Goal: Check status: Check status

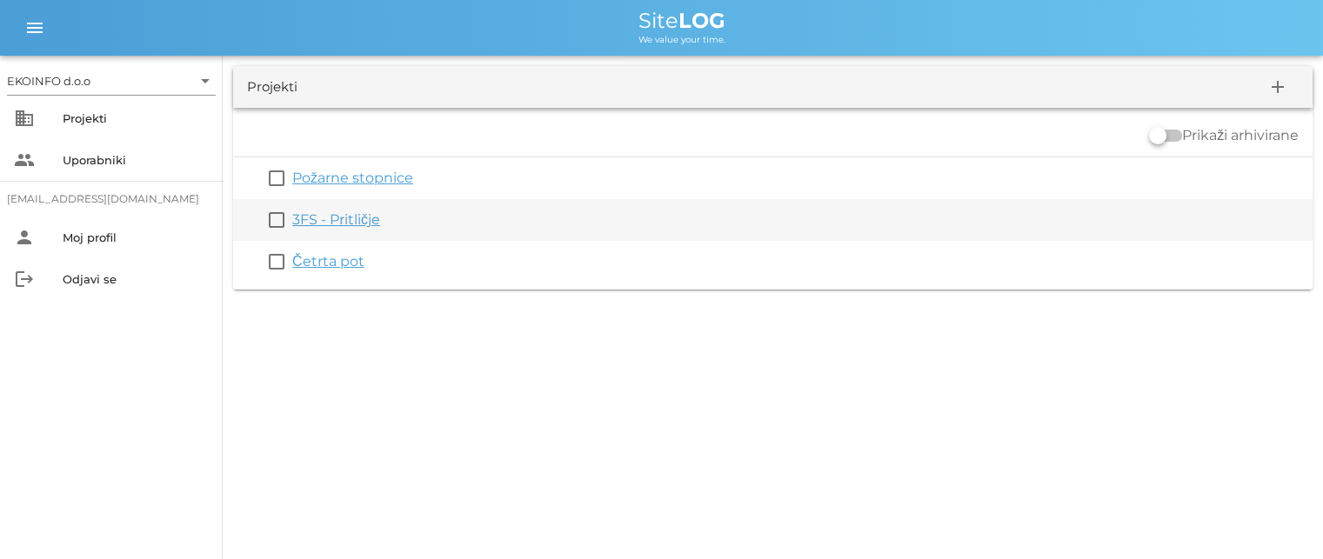
click at [329, 220] on link "3FS - Pritličje" at bounding box center [336, 219] width 88 height 17
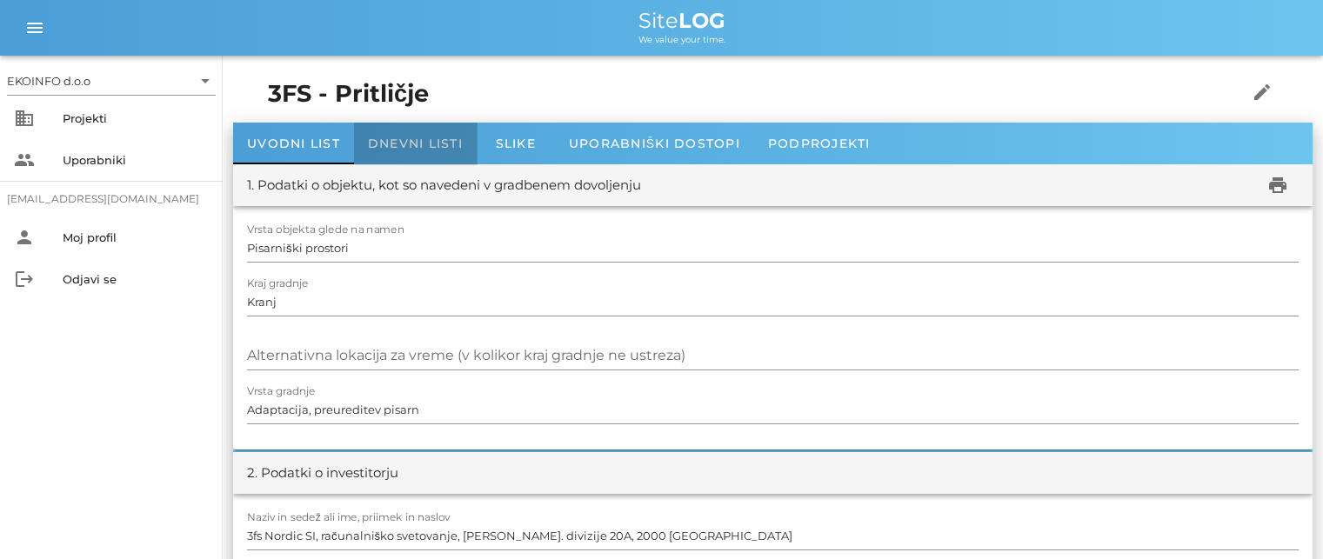
click at [392, 139] on span "Dnevni listi" at bounding box center [415, 144] width 95 height 16
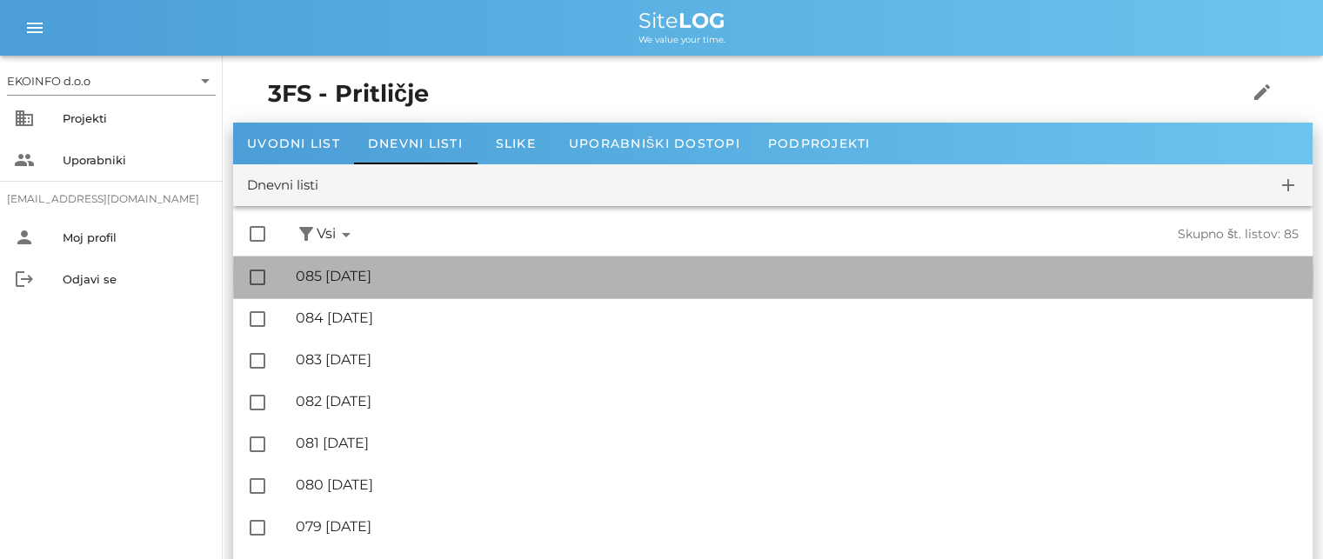
click at [340, 278] on div "🔏 085 [DATE]" at bounding box center [797, 276] width 1003 height 17
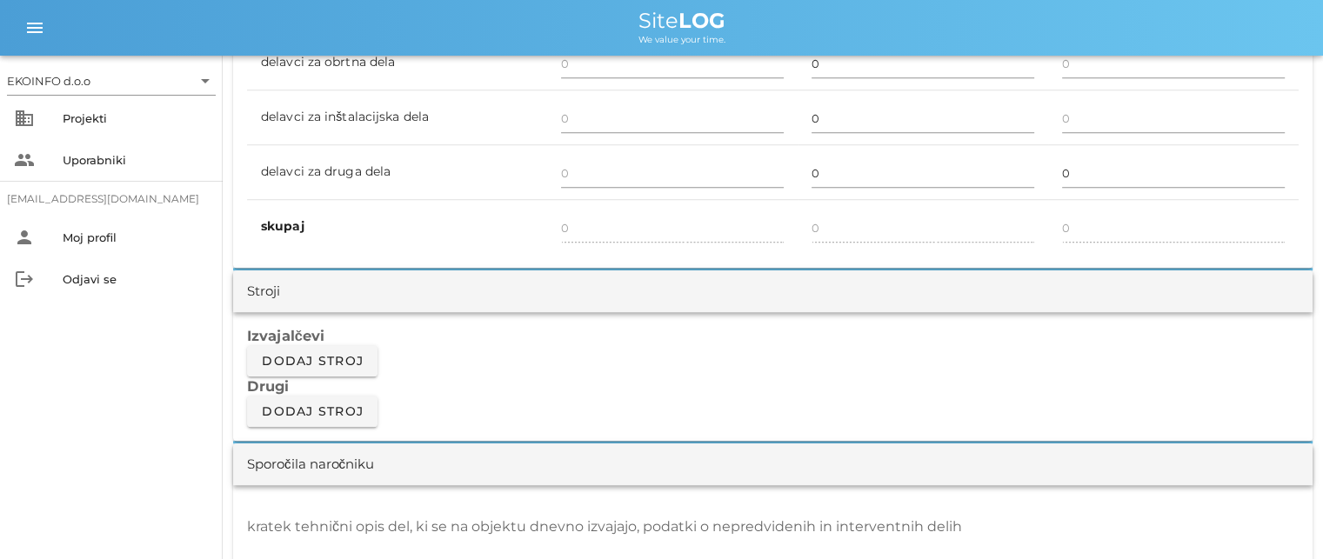
scroll to position [1392, 0]
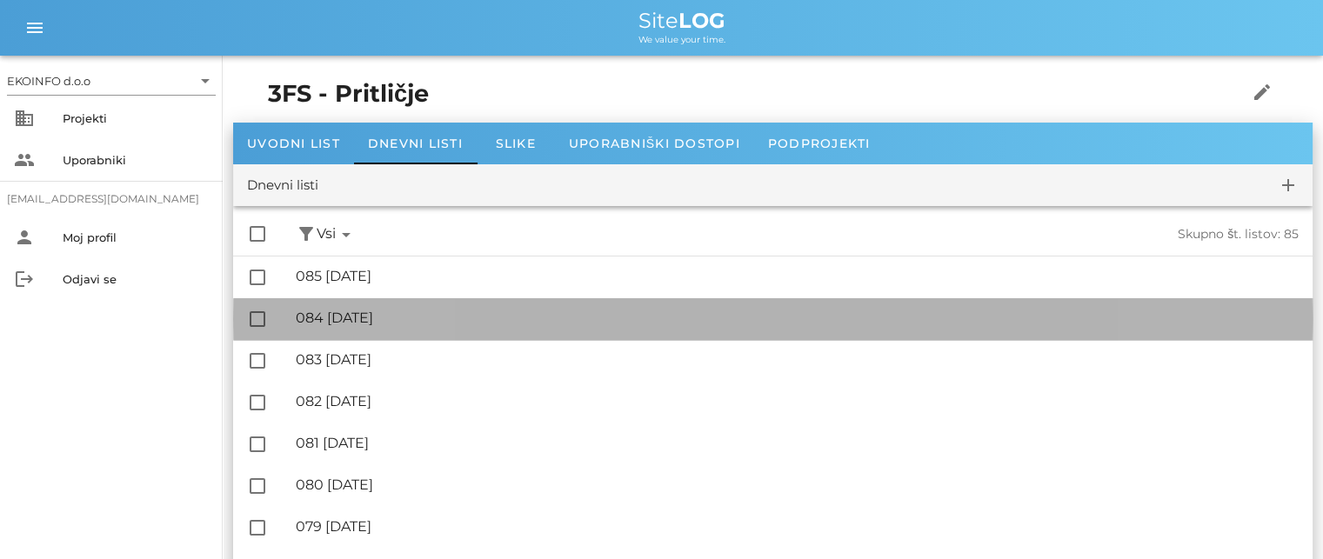
click at [413, 323] on div "🔏 084 [DATE]" at bounding box center [797, 318] width 1003 height 17
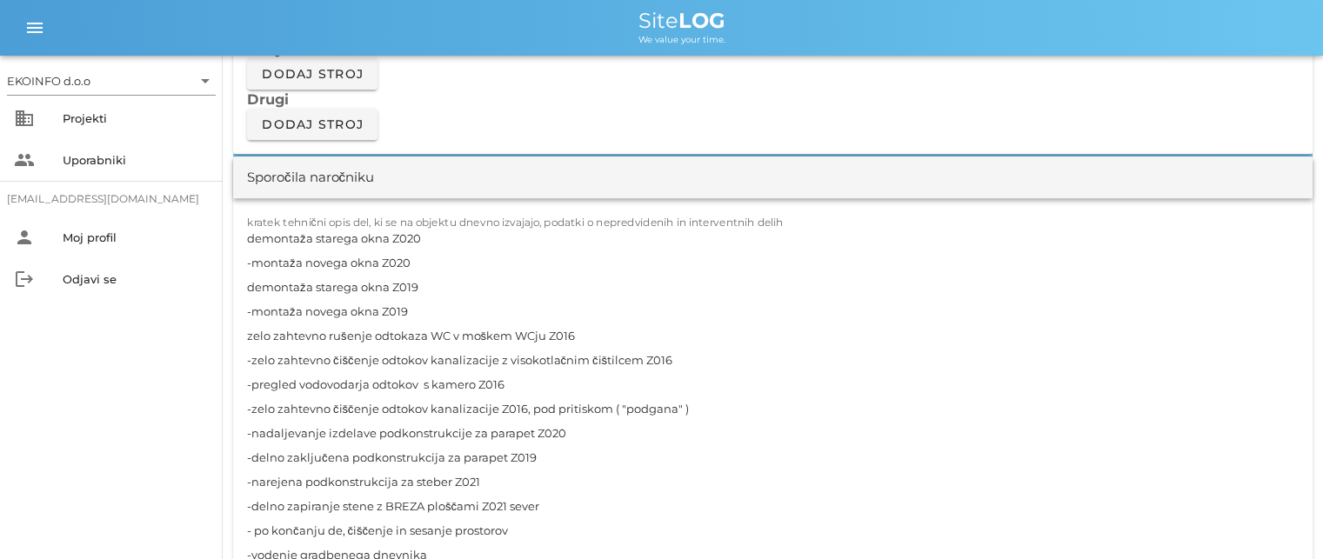
scroll to position [1653, 0]
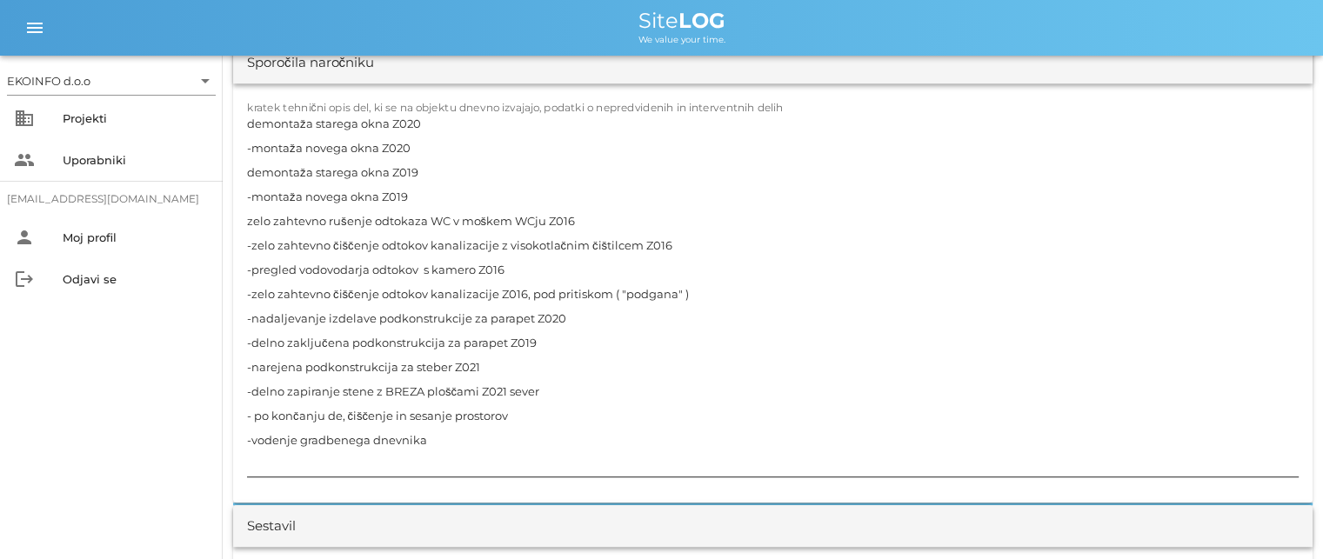
click at [342, 411] on textarea "demontaža starega okna Z020 -montaža novega okna Z020 demontaža starega okna Z0…" at bounding box center [773, 293] width 1052 height 365
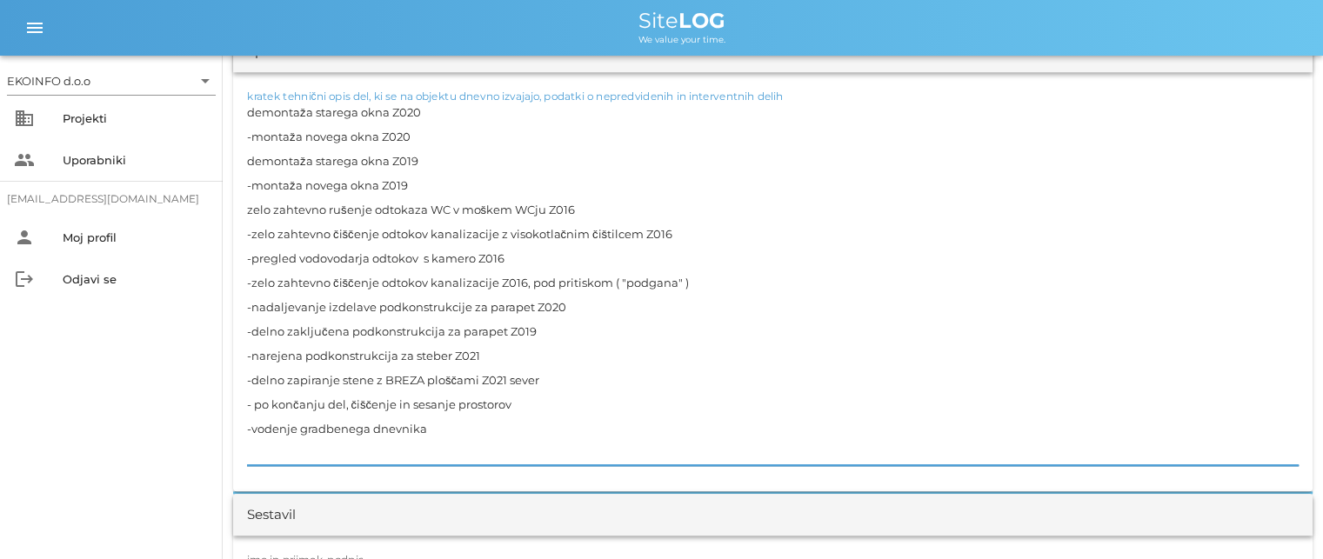
scroll to position [1740, 0]
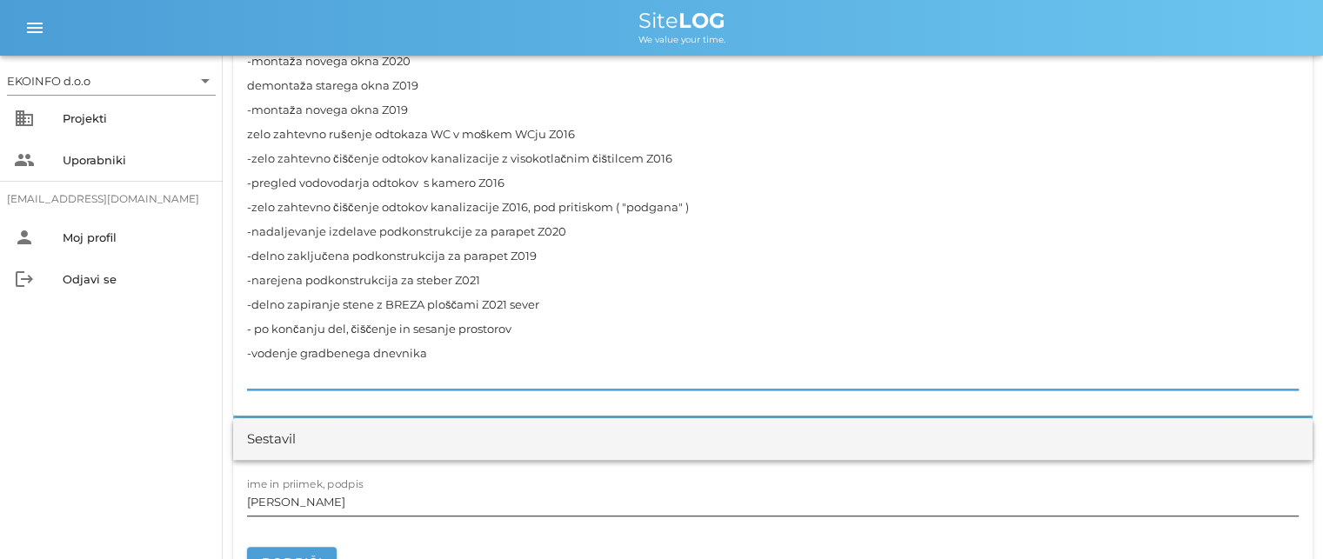
type textarea "demontaža starega okna Z020 -montaža novega okna Z020 demontaža starega okna Z0…"
click at [331, 502] on input "[PERSON_NAME]" at bounding box center [773, 502] width 1052 height 28
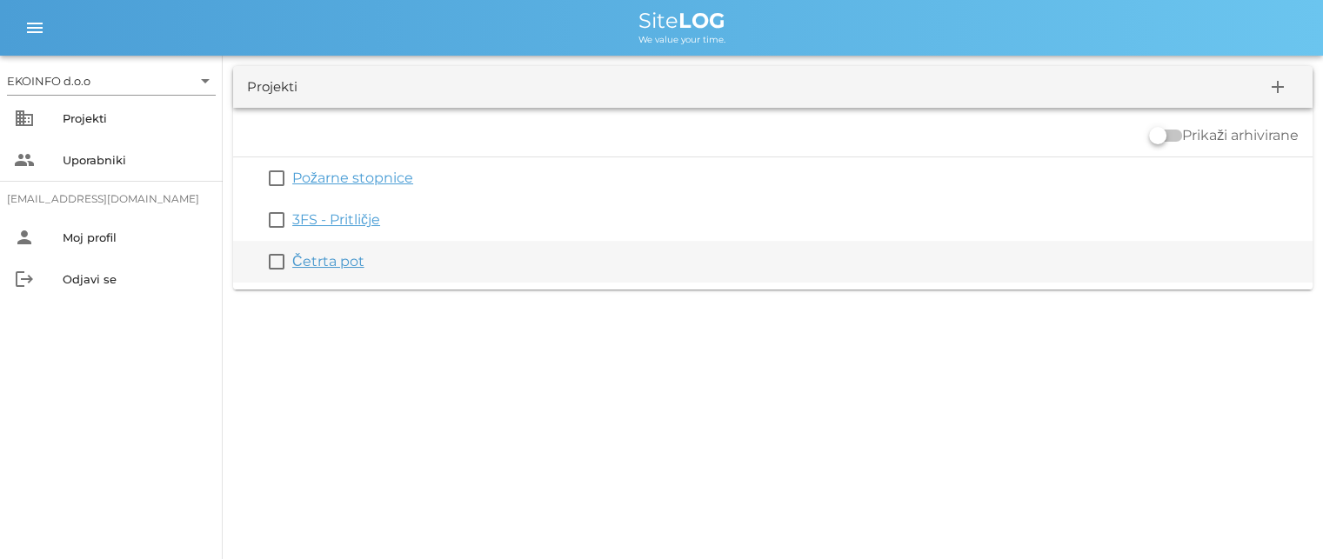
click at [307, 262] on link "Četrta pot" at bounding box center [328, 261] width 72 height 17
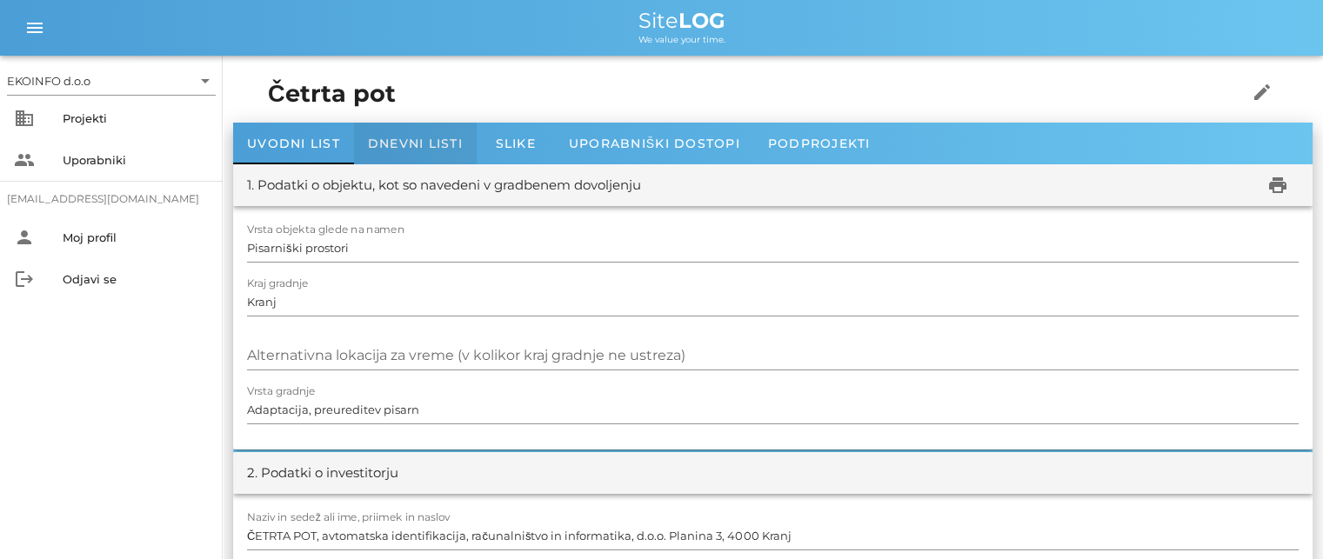
click at [408, 149] on span "Dnevni listi" at bounding box center [415, 144] width 95 height 16
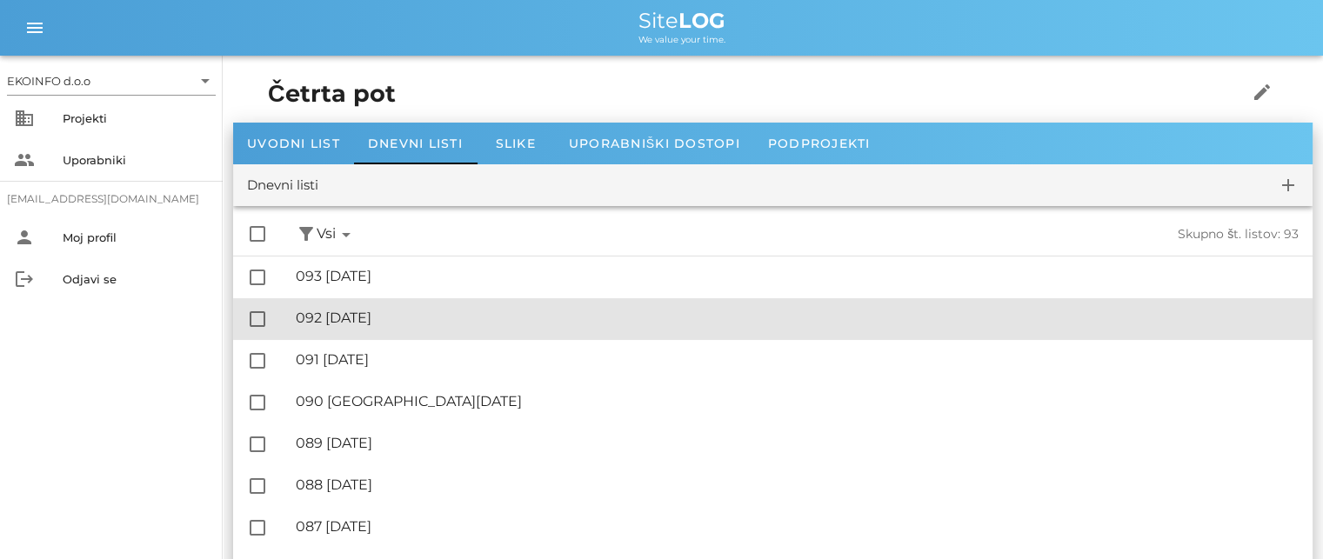
click at [390, 319] on div "🔏 092 [DATE]" at bounding box center [797, 318] width 1003 height 17
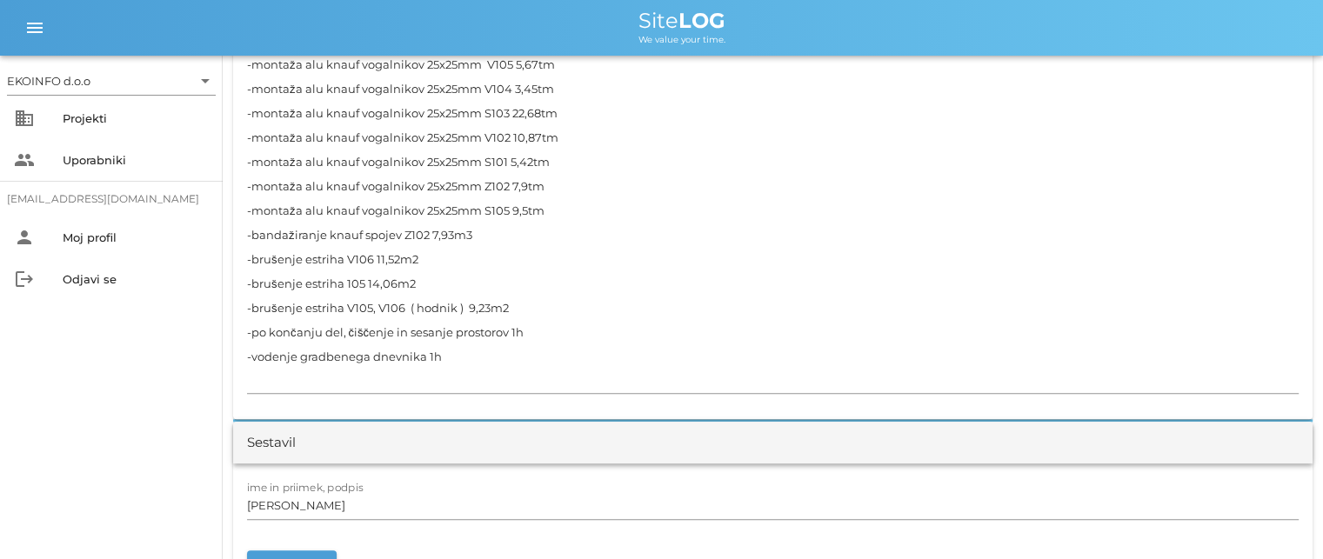
scroll to position [1827, 0]
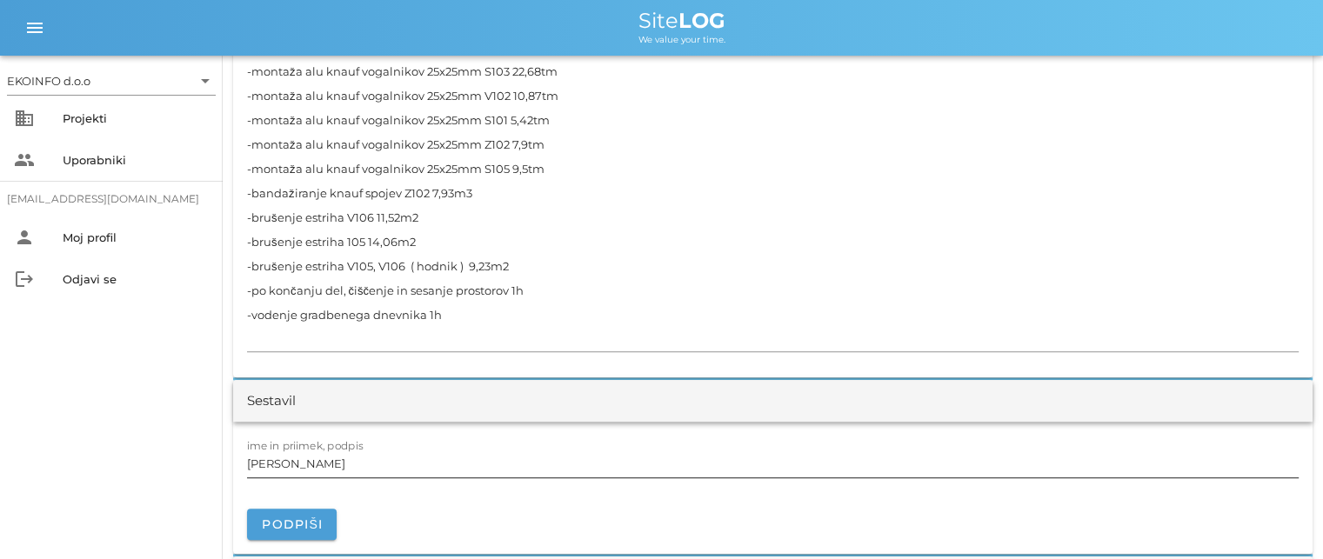
click at [334, 469] on input "[PERSON_NAME]" at bounding box center [773, 464] width 1052 height 28
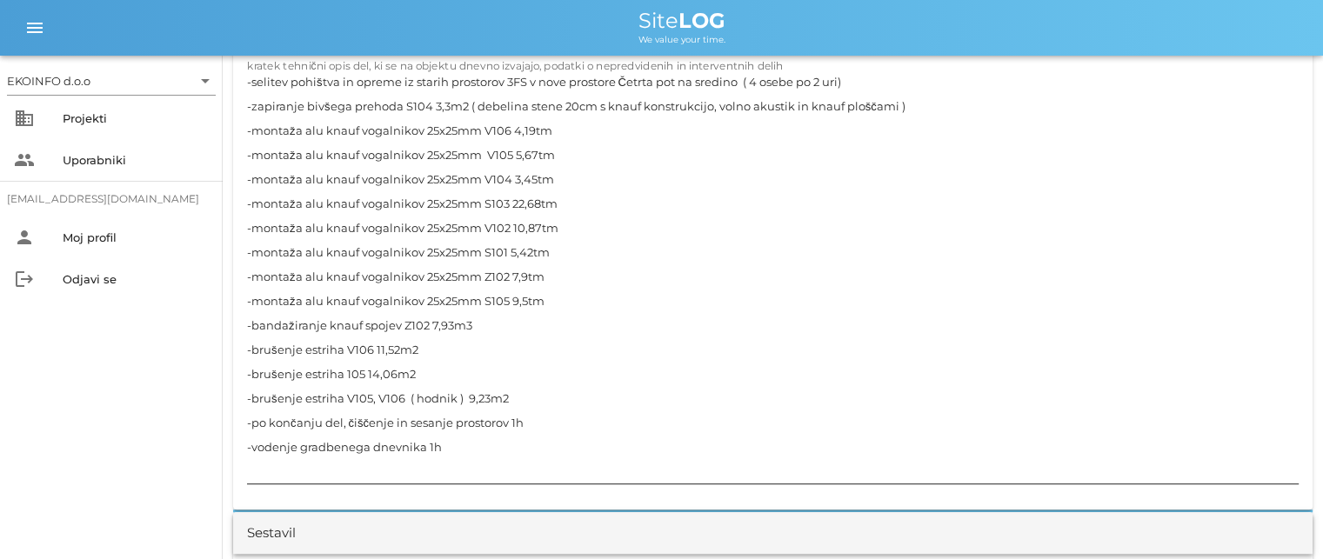
scroll to position [1653, 0]
